Goal: Transaction & Acquisition: Purchase product/service

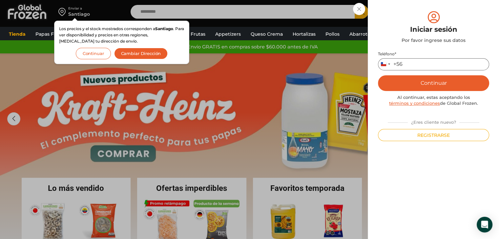
click at [419, 64] on input "Teléfono *" at bounding box center [433, 64] width 111 height 12
type input "*********"
click at [414, 79] on button "Continuar" at bounding box center [433, 83] width 111 height 16
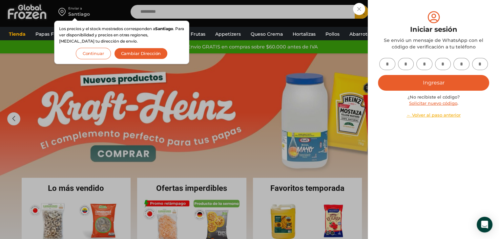
click at [383, 64] on input "text" at bounding box center [387, 64] width 16 height 12
type input "*"
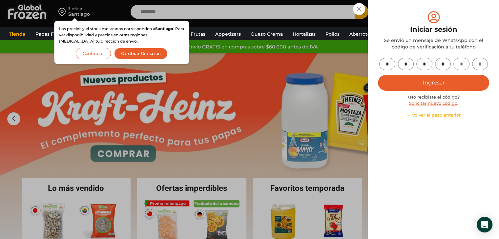
type input "*"
click at [449, 86] on button "Ingresar" at bounding box center [433, 83] width 111 height 16
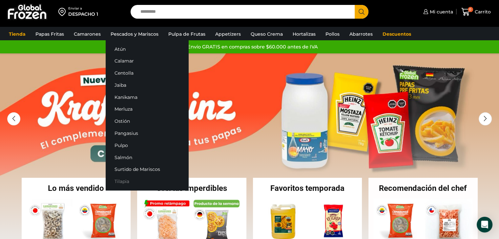
click at [129, 180] on link "Tilapia" at bounding box center [147, 182] width 83 height 12
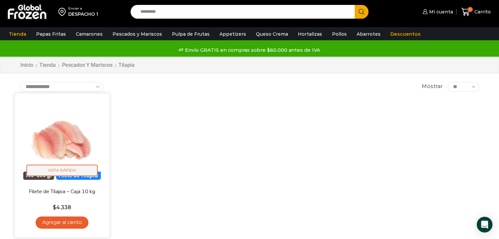
scroll to position [33, 0]
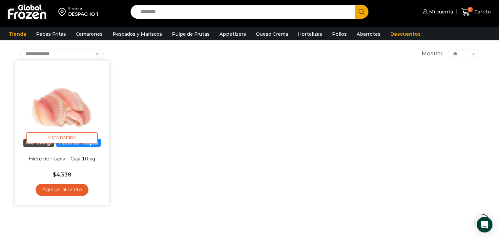
click at [64, 190] on link "Agregar al carrito" at bounding box center [61, 190] width 53 height 12
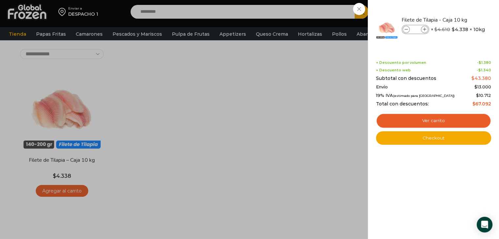
click at [459, 7] on div "1 [GEOGRAPHIC_DATA] 1 1 Shopping Cart *" at bounding box center [475, 11] width 33 height 15
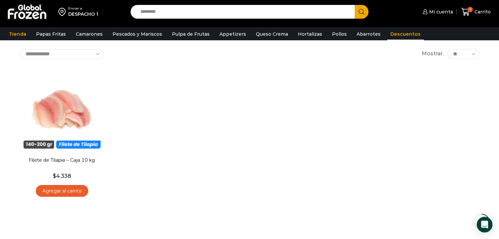
click at [391, 37] on link "Descuentos" at bounding box center [405, 34] width 37 height 12
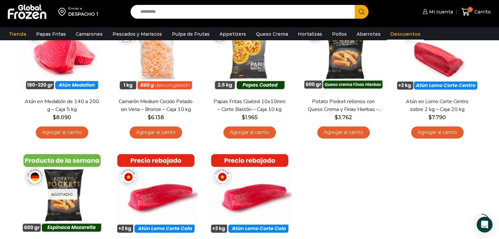
scroll to position [164, 0]
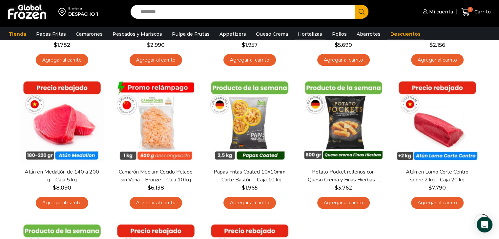
click at [307, 38] on link "Hortalizas" at bounding box center [309, 34] width 31 height 12
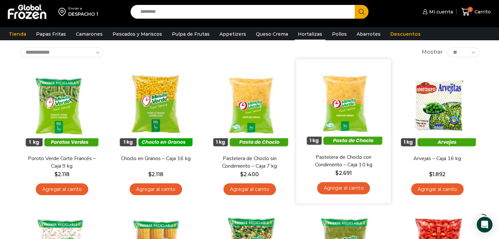
scroll to position [33, 0]
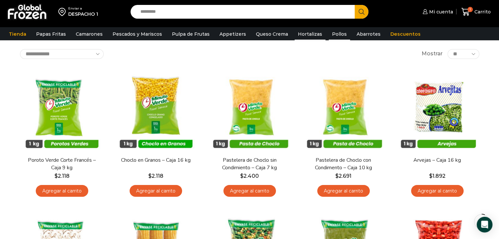
click at [328, 34] on link "Pollos" at bounding box center [338, 34] width 21 height 12
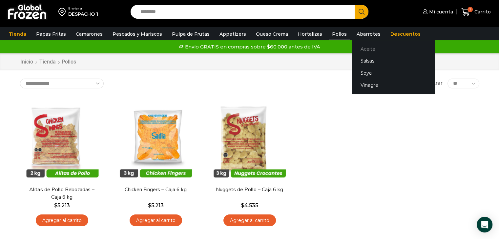
click at [362, 53] on link "Aceite" at bounding box center [392, 49] width 83 height 12
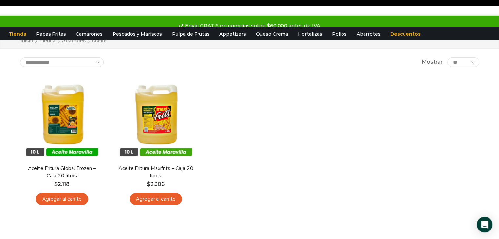
scroll to position [33, 0]
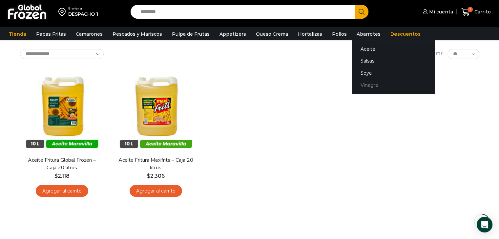
click at [359, 88] on link "Vinagre" at bounding box center [392, 85] width 83 height 12
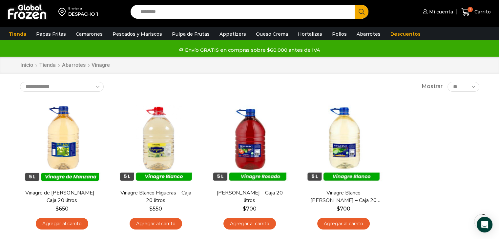
scroll to position [66, 0]
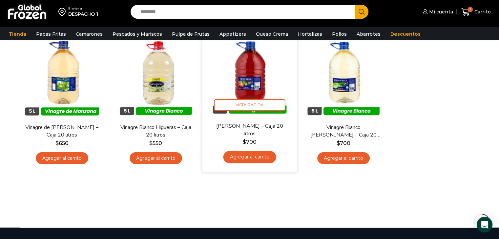
click at [258, 153] on link "Agregar al carrito" at bounding box center [249, 157] width 53 height 12
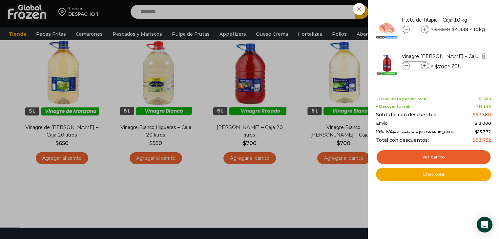
click at [423, 66] on icon at bounding box center [424, 66] width 4 height 4
type input "*"
click at [405, 67] on icon at bounding box center [406, 66] width 4 height 4
type input "*"
click at [407, 63] on span at bounding box center [405, 65] width 7 height 7
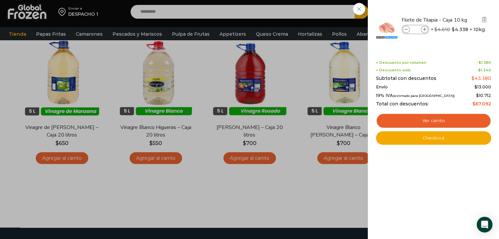
click at [423, 28] on icon at bounding box center [424, 30] width 4 height 4
type input "*"
click at [406, 30] on icon at bounding box center [406, 30] width 4 height 4
type input "*"
click at [459, 11] on div "1 Carrito 1 1 Shopping Cart" at bounding box center [475, 11] width 33 height 15
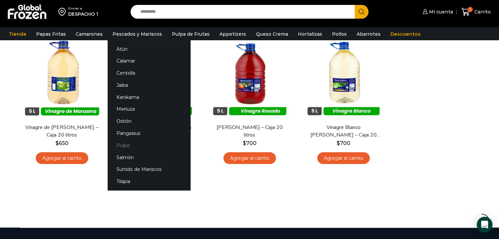
click at [123, 150] on link "Pulpo" at bounding box center [149, 145] width 83 height 12
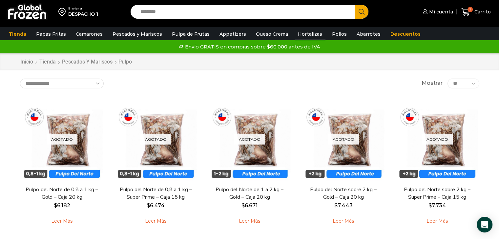
click at [307, 33] on link "Hortalizas" at bounding box center [309, 34] width 31 height 12
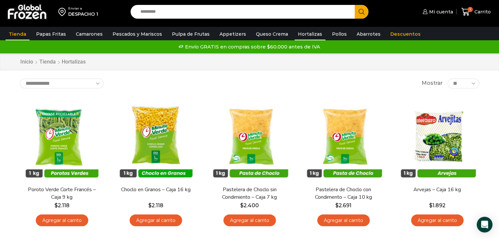
click at [19, 38] on link "Tienda" at bounding box center [18, 34] width 24 height 12
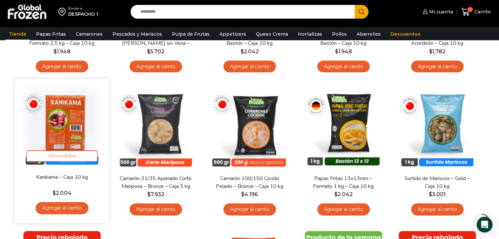
scroll to position [197, 0]
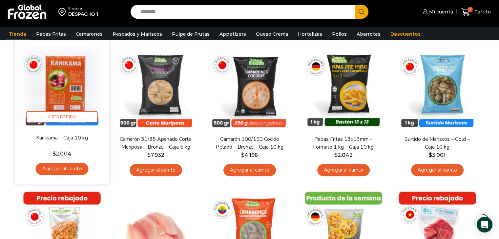
click at [76, 171] on link "Agregar al carrito" at bounding box center [61, 169] width 53 height 12
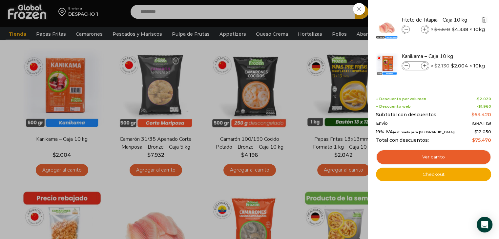
click at [404, 31] on span at bounding box center [405, 29] width 7 height 7
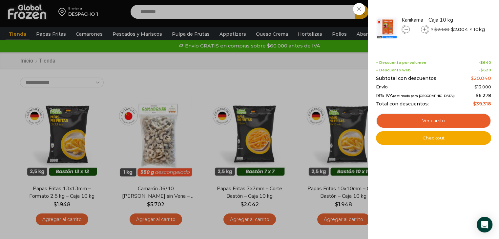
scroll to position [0, 0]
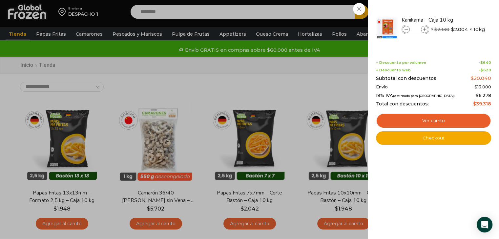
click at [459, 10] on div "1 Carrito 1 1 Shopping Cart *" at bounding box center [475, 11] width 33 height 15
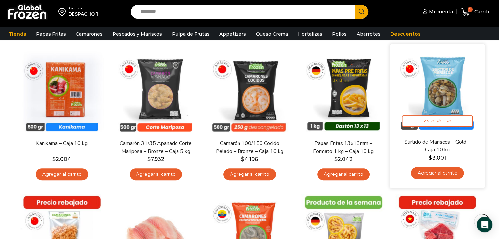
scroll to position [164, 0]
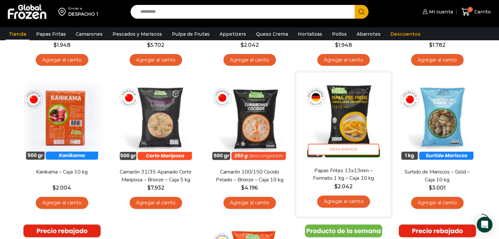
click at [351, 202] on link "Agregar al carrito" at bounding box center [343, 202] width 53 height 12
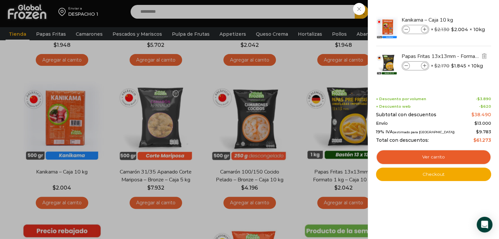
click at [405, 66] on icon at bounding box center [406, 66] width 4 height 4
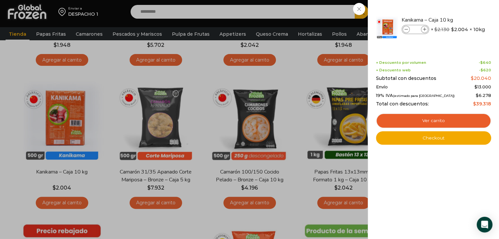
click at [459, 10] on div "1 Carrito 1 1 Shopping Cart" at bounding box center [475, 11] width 33 height 15
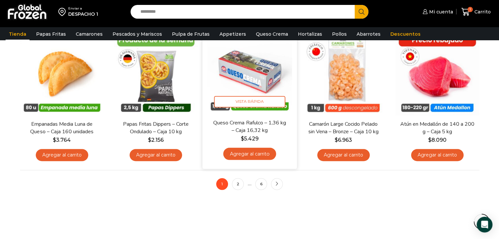
scroll to position [492, 0]
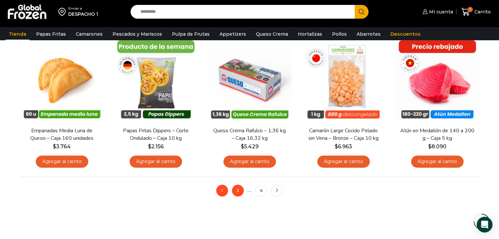
click at [241, 190] on link "2" at bounding box center [238, 191] width 12 height 12
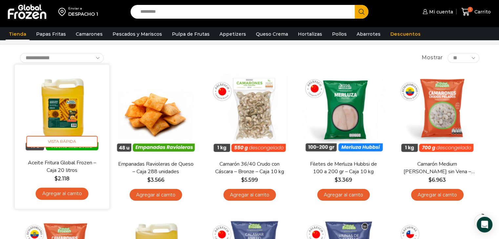
scroll to position [33, 0]
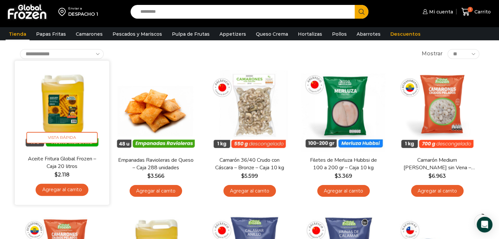
click at [61, 195] on link "Agregar al carrito" at bounding box center [61, 190] width 53 height 12
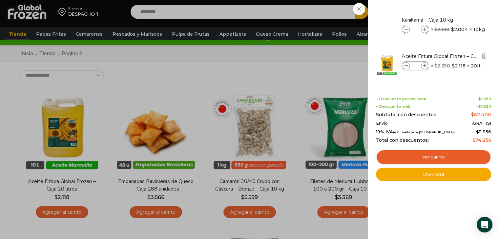
scroll to position [0, 0]
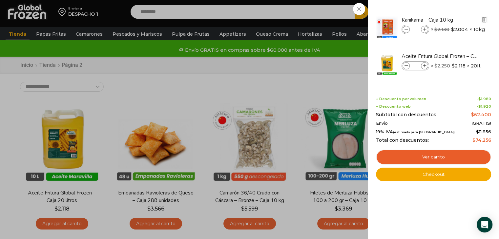
click at [407, 30] on span at bounding box center [405, 29] width 7 height 7
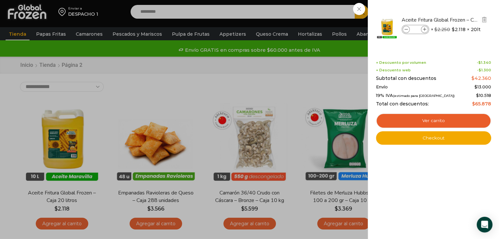
click at [404, 30] on icon at bounding box center [406, 30] width 4 height 4
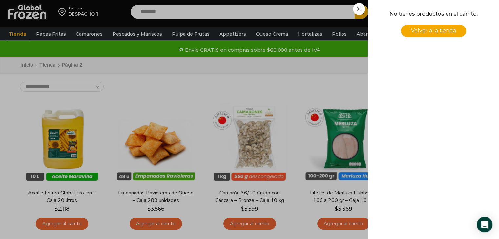
click at [459, 9] on div "0 Carrito 0 0 Shopping Cart No tienes productos en el carrito. Volver a la tien…" at bounding box center [475, 11] width 33 height 15
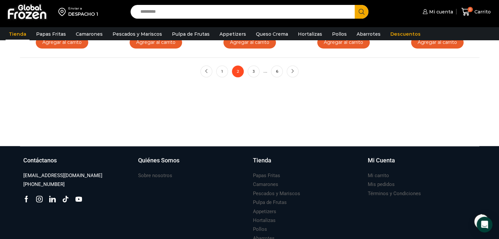
scroll to position [558, 0]
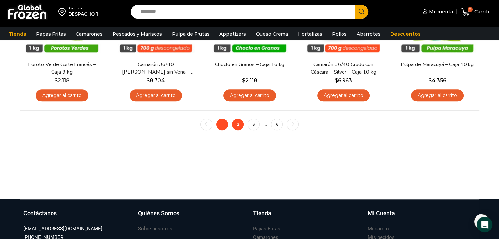
click at [225, 122] on link "1" at bounding box center [222, 125] width 12 height 12
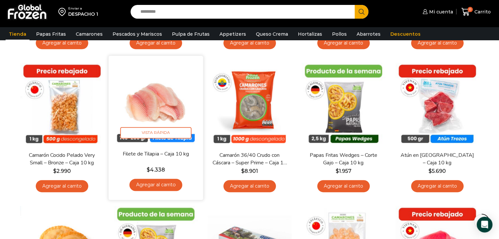
scroll to position [328, 0]
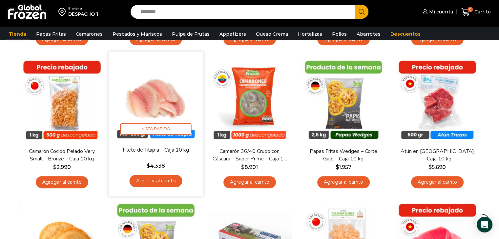
click at [170, 181] on link "Agregar al carrito" at bounding box center [155, 181] width 53 height 12
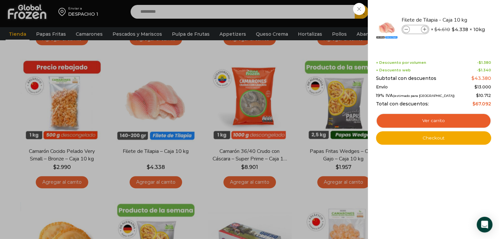
click at [459, 11] on div "1 Carrito 1 1 Shopping Cart *" at bounding box center [475, 11] width 33 height 15
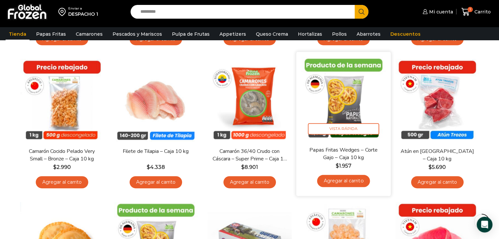
scroll to position [164, 0]
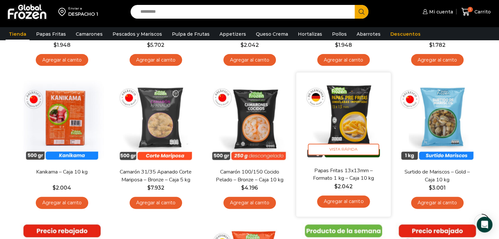
click at [344, 198] on link "Agregar al carrito" at bounding box center [343, 202] width 53 height 12
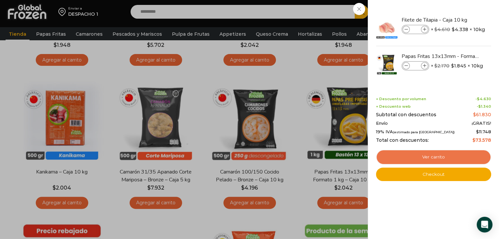
click at [451, 154] on link "Ver carrito" at bounding box center [433, 157] width 115 height 15
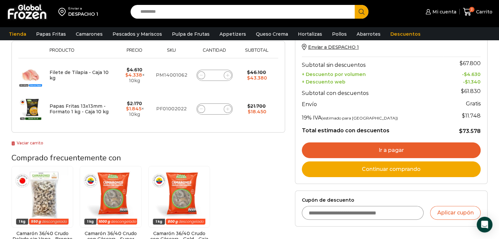
scroll to position [131, 0]
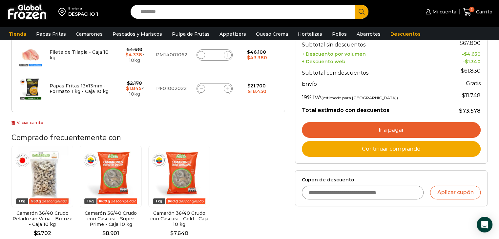
click at [401, 128] on link "Ir a pagar" at bounding box center [391, 130] width 179 height 16
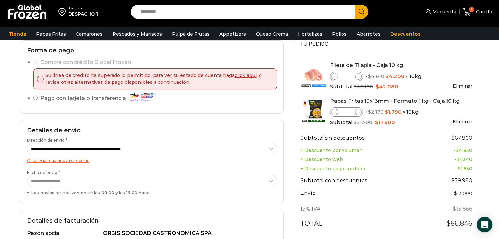
scroll to position [33, 0]
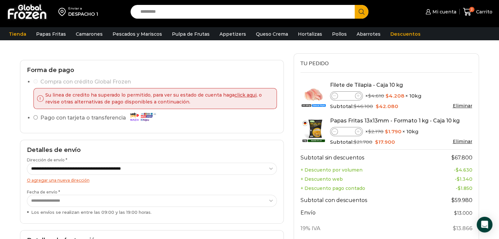
click at [334, 133] on icon at bounding box center [334, 131] width 3 height 3
type input "*"
click at [357, 96] on icon at bounding box center [357, 95] width 3 height 3
type input "*"
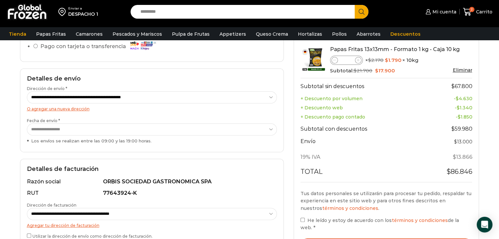
scroll to position [66, 0]
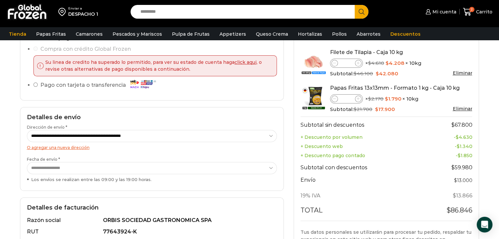
click at [459, 109] on link "Eliminar" at bounding box center [462, 109] width 20 height 6
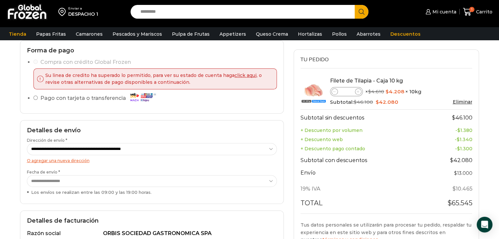
scroll to position [66, 0]
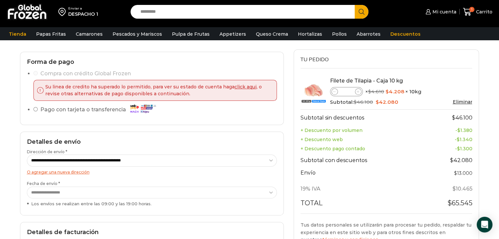
click at [357, 90] on icon at bounding box center [357, 91] width 3 height 3
type input "*"
click at [379, 106] on td "Filete de Tilapia - Caja 10 kg Filete de Tilapia - Caja 10 kg cantidad * × $ 4.…" at bounding box center [386, 92] width 172 height 36
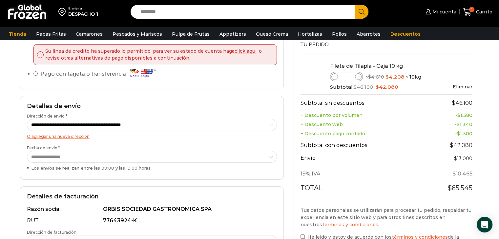
scroll to position [98, 0]
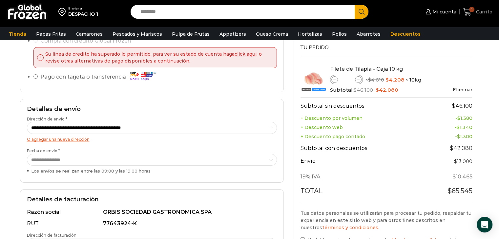
click at [478, 16] on link "1 Carrito" at bounding box center [476, 11] width 29 height 15
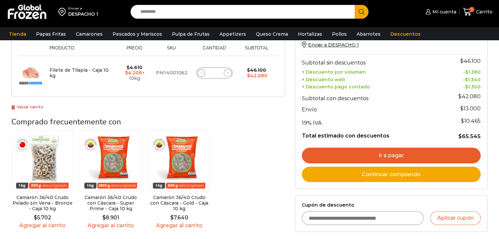
scroll to position [98, 0]
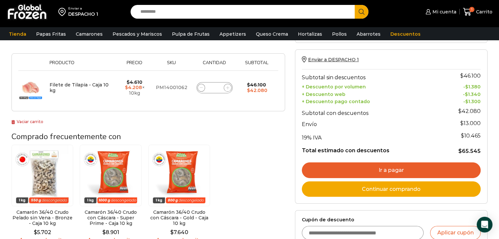
click at [226, 89] on icon at bounding box center [227, 87] width 3 height 3
type input "*"
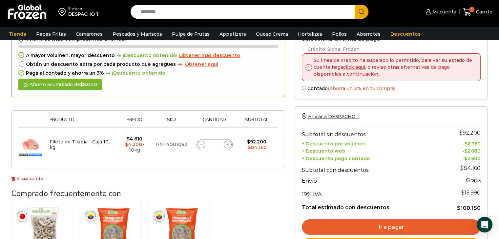
scroll to position [37, 0]
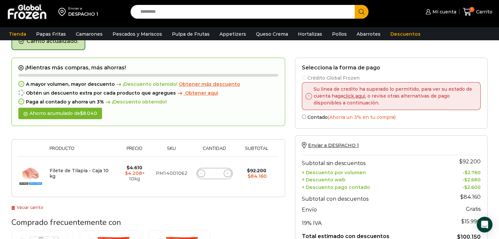
click at [202, 173] on icon at bounding box center [201, 173] width 3 height 3
type input "*"
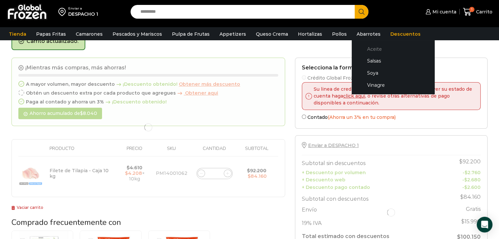
click at [364, 50] on link "Aceite" at bounding box center [392, 49] width 69 height 12
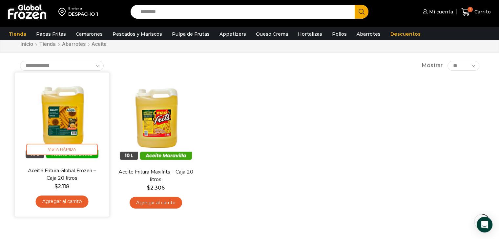
scroll to position [33, 0]
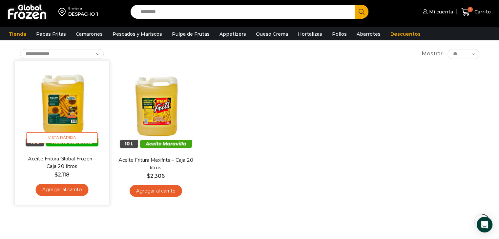
click at [69, 190] on link "Agregar al carrito" at bounding box center [61, 190] width 53 height 12
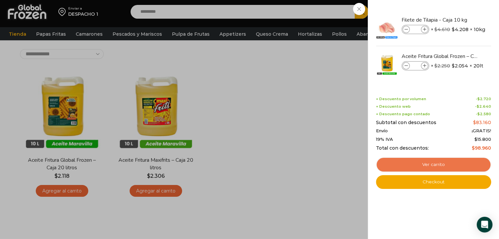
click at [430, 168] on link "Ver carrito" at bounding box center [433, 164] width 115 height 15
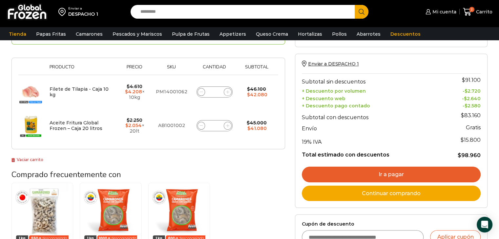
scroll to position [98, 0]
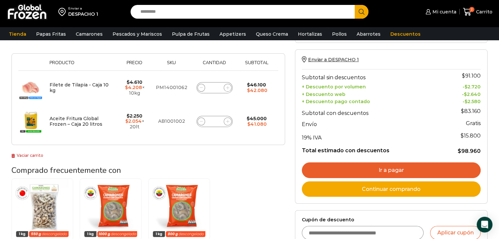
click at [388, 168] on link "Ir a pagar" at bounding box center [391, 171] width 179 height 16
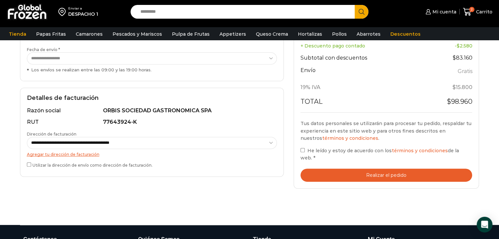
scroll to position [164, 0]
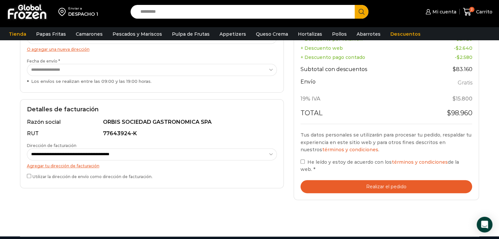
click at [381, 184] on button "Realizar el pedido" at bounding box center [386, 186] width 172 height 13
